Goal: Register for event/course

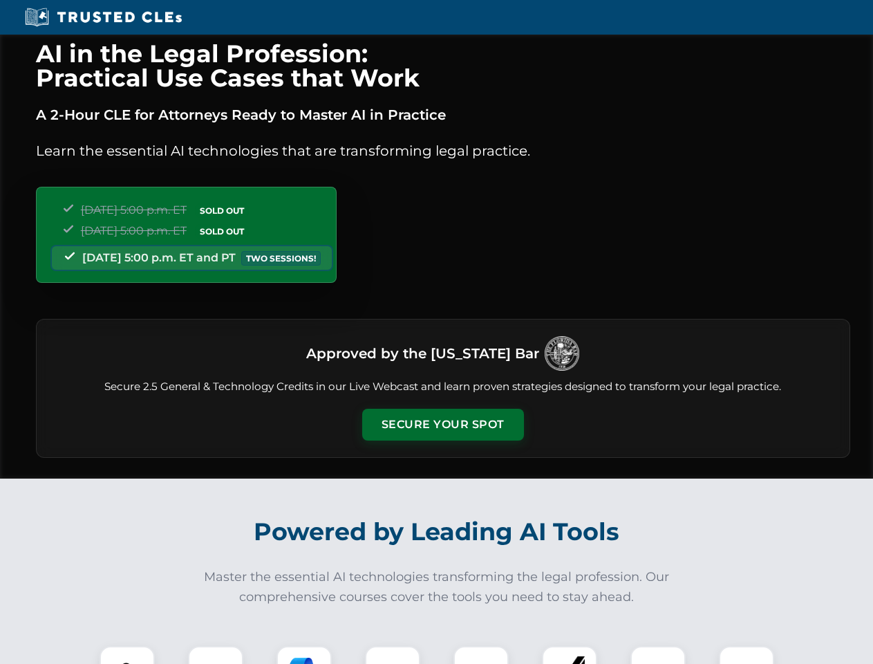
click at [443, 425] on button "Secure Your Spot" at bounding box center [443, 425] width 162 height 32
click at [127, 655] on img at bounding box center [127, 673] width 40 height 40
